Goal: Task Accomplishment & Management: Complete application form

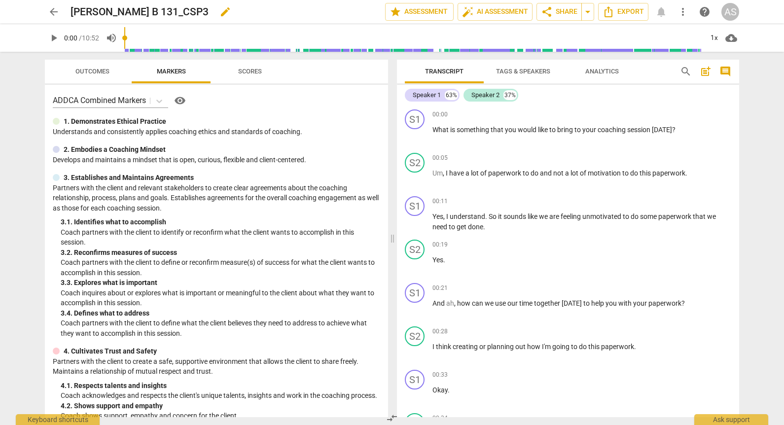
click at [222, 15] on span "edit" at bounding box center [225, 12] width 12 height 12
click at [157, 11] on input "[PERSON_NAME] B 131_CSP3" at bounding box center [206, 11] width 271 height 19
type input "CatherineLevis_ B131_CSP3"
click at [345, 12] on span "done" at bounding box center [351, 12] width 12 height 12
click at [424, 9] on span "star Assessment" at bounding box center [420, 12] width 60 height 12
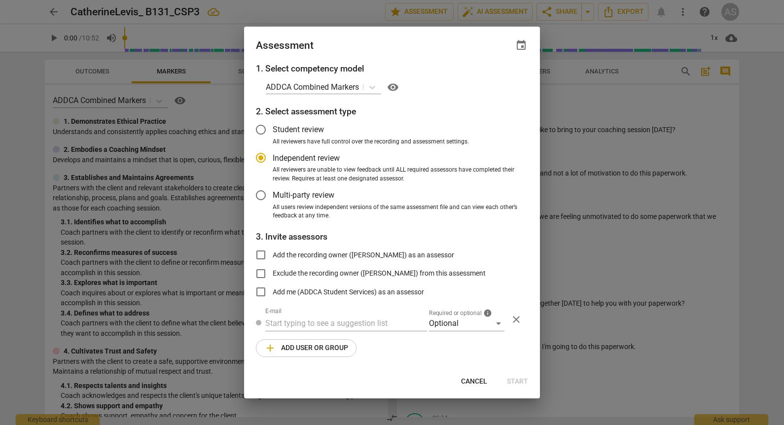
click at [523, 47] on span "event" at bounding box center [521, 45] width 12 height 12
radio input "false"
click at [496, 78] on input "date" at bounding box center [462, 79] width 69 height 14
type input "[DATE]"
click at [420, 41] on div at bounding box center [392, 212] width 784 height 425
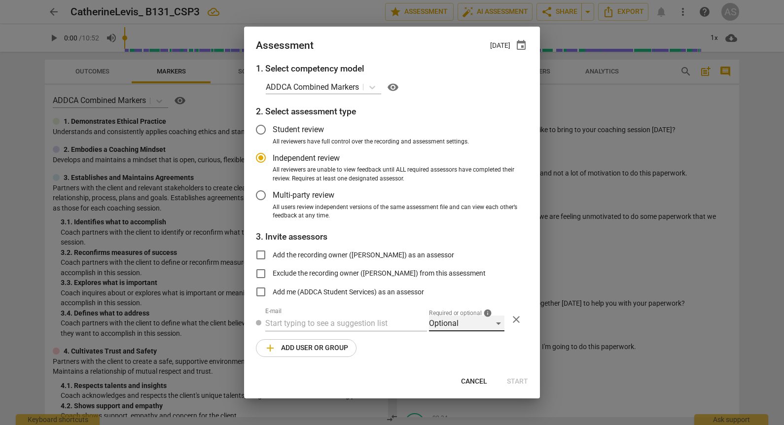
click at [459, 330] on div "Optional" at bounding box center [466, 324] width 75 height 16
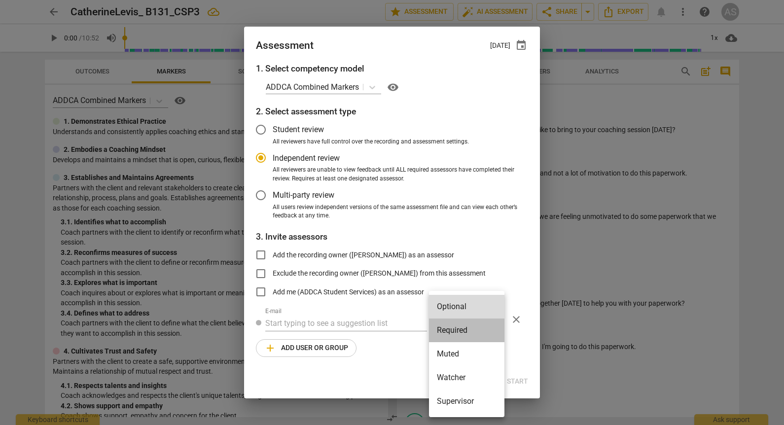
click at [458, 329] on li "Required" at bounding box center [466, 331] width 75 height 24
radio input "false"
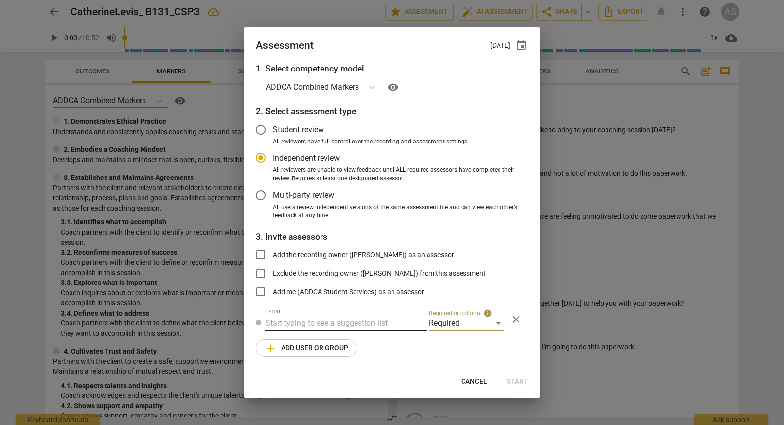
click at [356, 329] on input "text" at bounding box center [346, 324] width 162 height 16
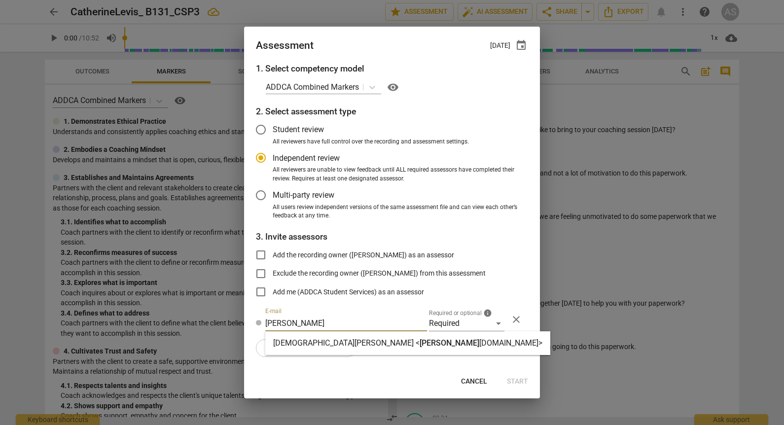
type input "[PERSON_NAME]"
click at [420, 342] on span "[PERSON_NAME]" at bounding box center [450, 342] width 60 height 9
radio input "false"
type input "[DEMOGRAPHIC_DATA][PERSON_NAME] <[PERSON_NAME][EMAIL_ADDRESS][DOMAIN_NAME]>"
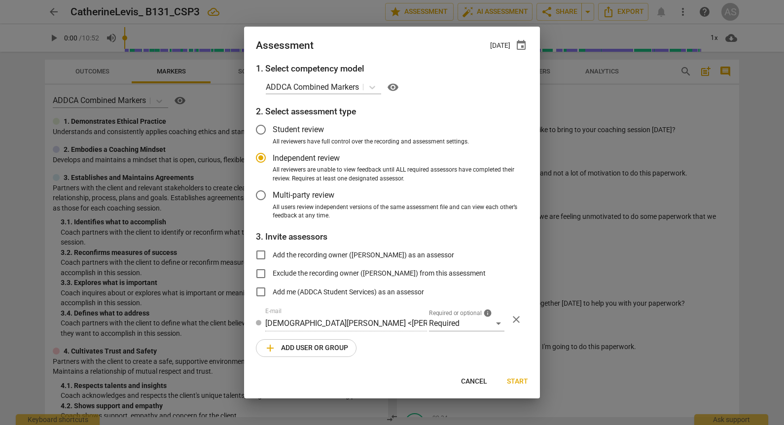
click at [327, 346] on span "add Add user or group" at bounding box center [306, 348] width 84 height 12
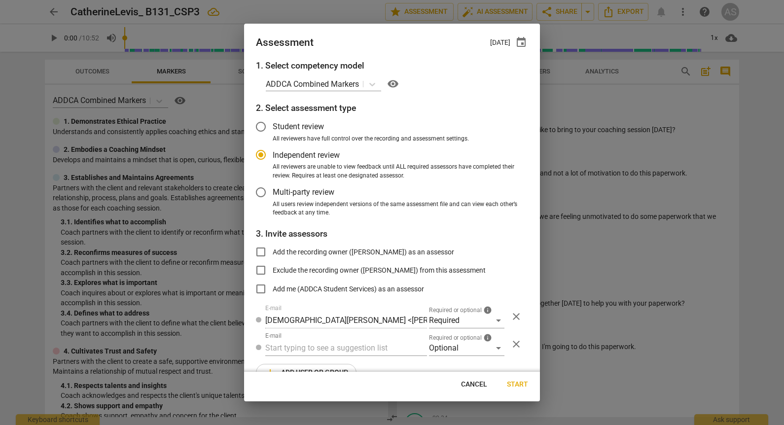
click at [440, 336] on span "Required or optional" at bounding box center [455, 338] width 53 height 6
click at [441, 344] on div "Optional" at bounding box center [466, 348] width 75 height 16
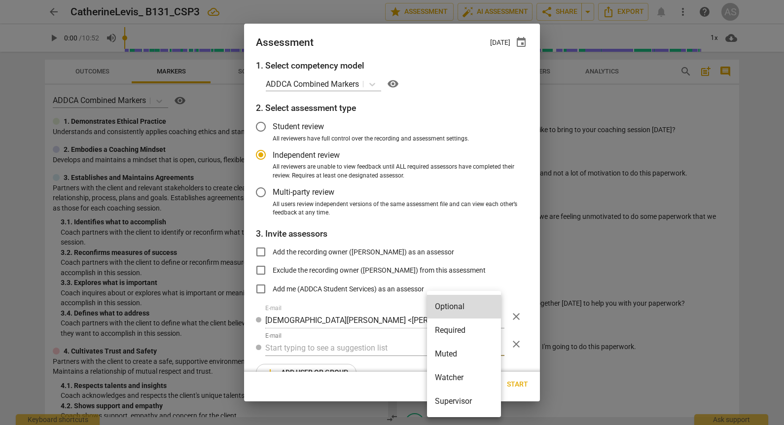
click at [450, 349] on li "Muted" at bounding box center [464, 354] width 74 height 24
radio input "false"
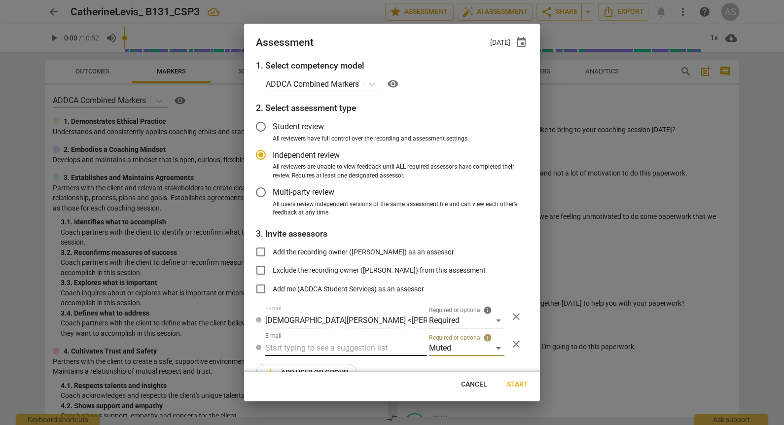
click at [354, 344] on input "text" at bounding box center [346, 348] width 162 height 16
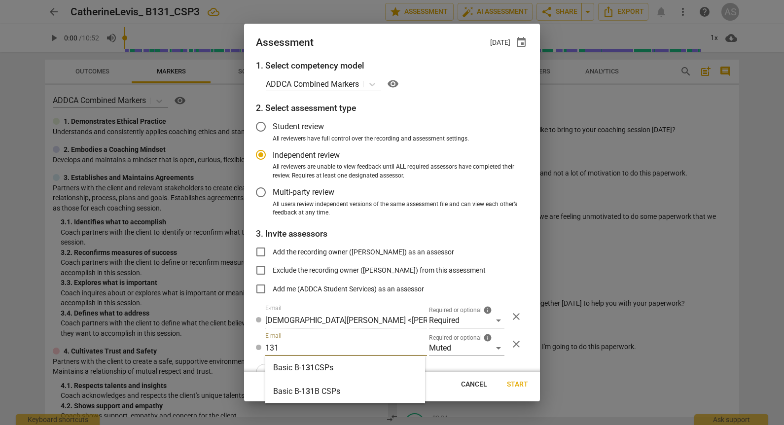
type input "131"
click at [339, 365] on div "Basic B- 131 CSPs" at bounding box center [345, 368] width 160 height 24
radio input "false"
type input "Basic B-131 CSPs"
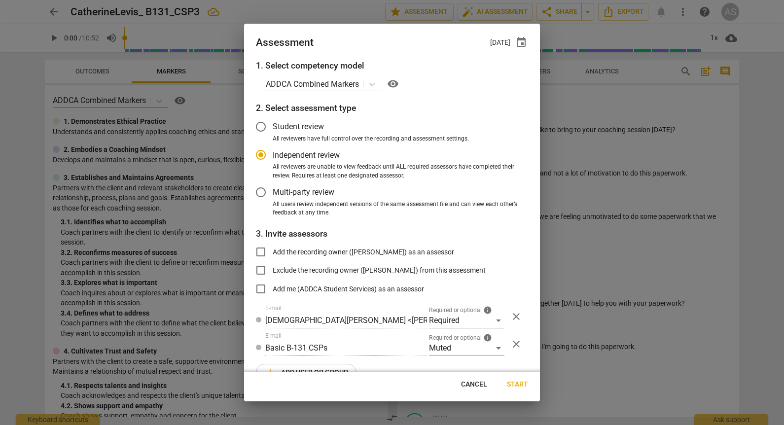
click at [520, 382] on span "Start" at bounding box center [517, 385] width 21 height 10
radio input "false"
type input "[PERSON_NAME] <[EMAIL_ADDRESS][DOMAIN_NAME]>"
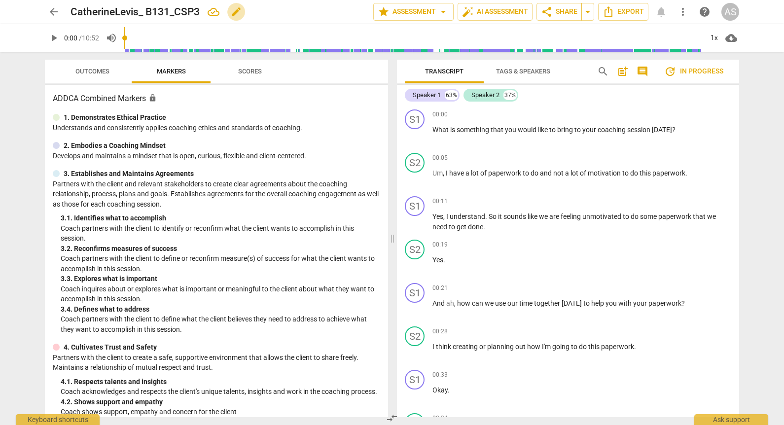
click at [239, 12] on span "edit" at bounding box center [236, 12] width 12 height 12
click at [147, 8] on input "CatherineLevis_ B131_CSP3" at bounding box center [200, 11] width 259 height 19
type input "CatherineLevis_B131_CSP3"
click at [335, 10] on span "done" at bounding box center [339, 12] width 12 height 12
click at [56, 14] on span "arrow_back" at bounding box center [54, 12] width 12 height 12
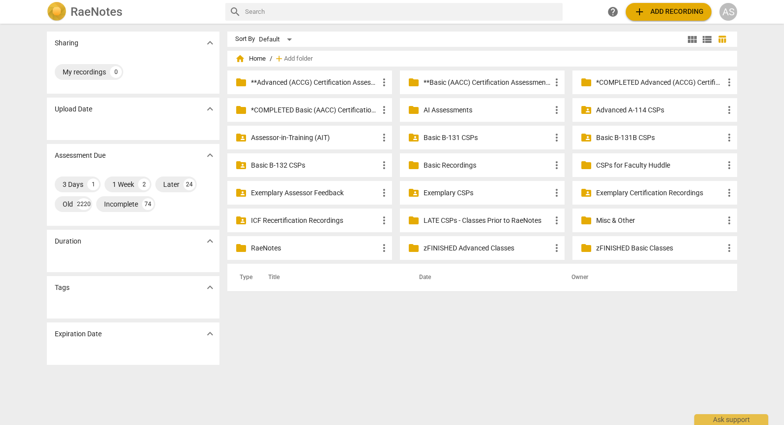
click at [499, 138] on p "Basic B-131 CSPs" at bounding box center [487, 138] width 127 height 10
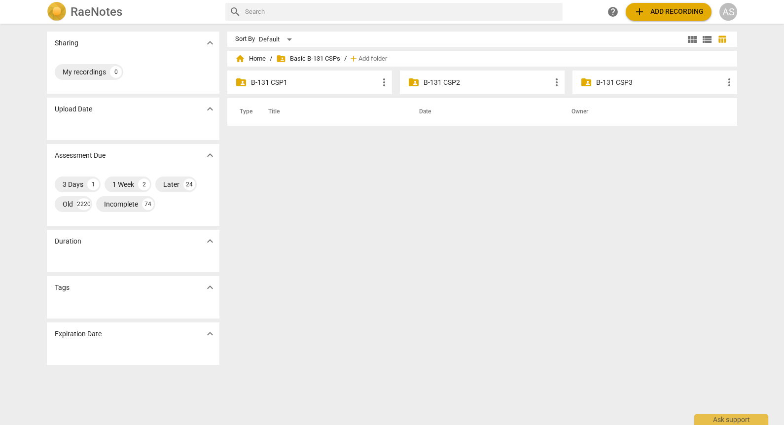
click at [601, 82] on p "B-131 CSP3" at bounding box center [659, 82] width 127 height 10
